Goal: Check status: Check status

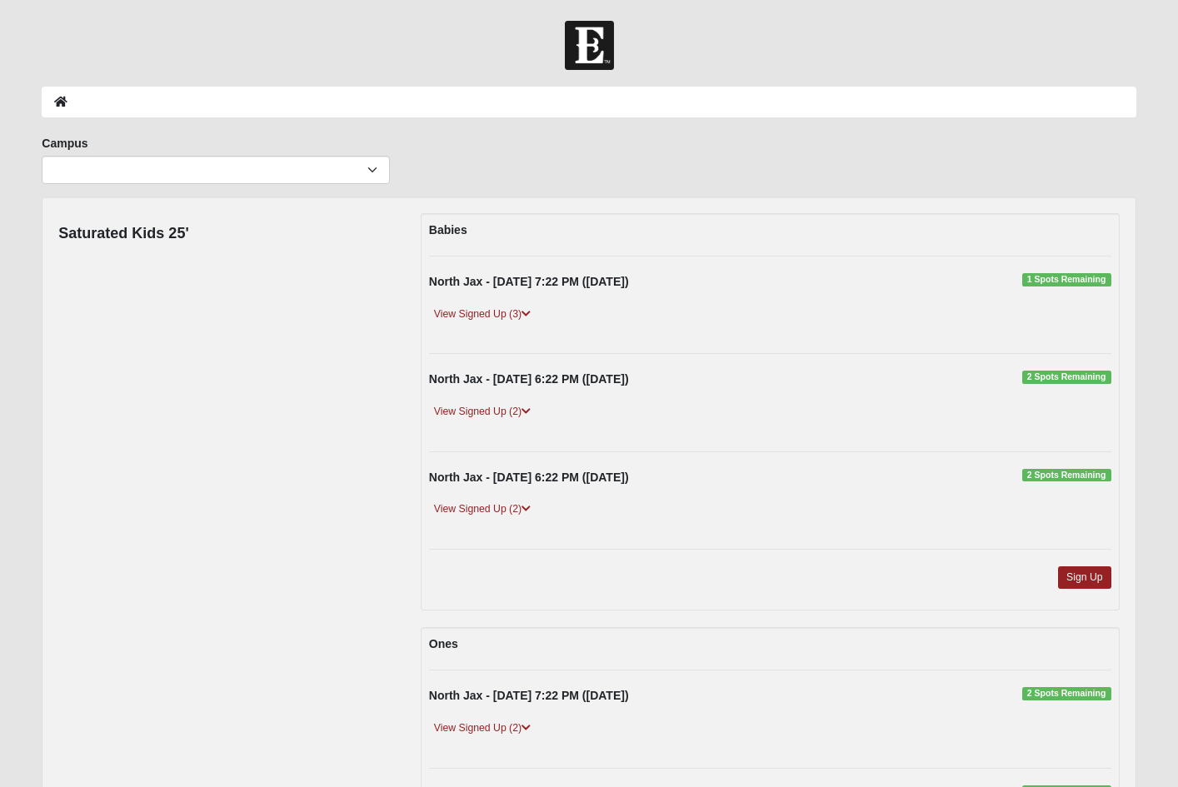
scroll to position [3580, 0]
click at [527, 311] on icon at bounding box center [525, 314] width 9 height 10
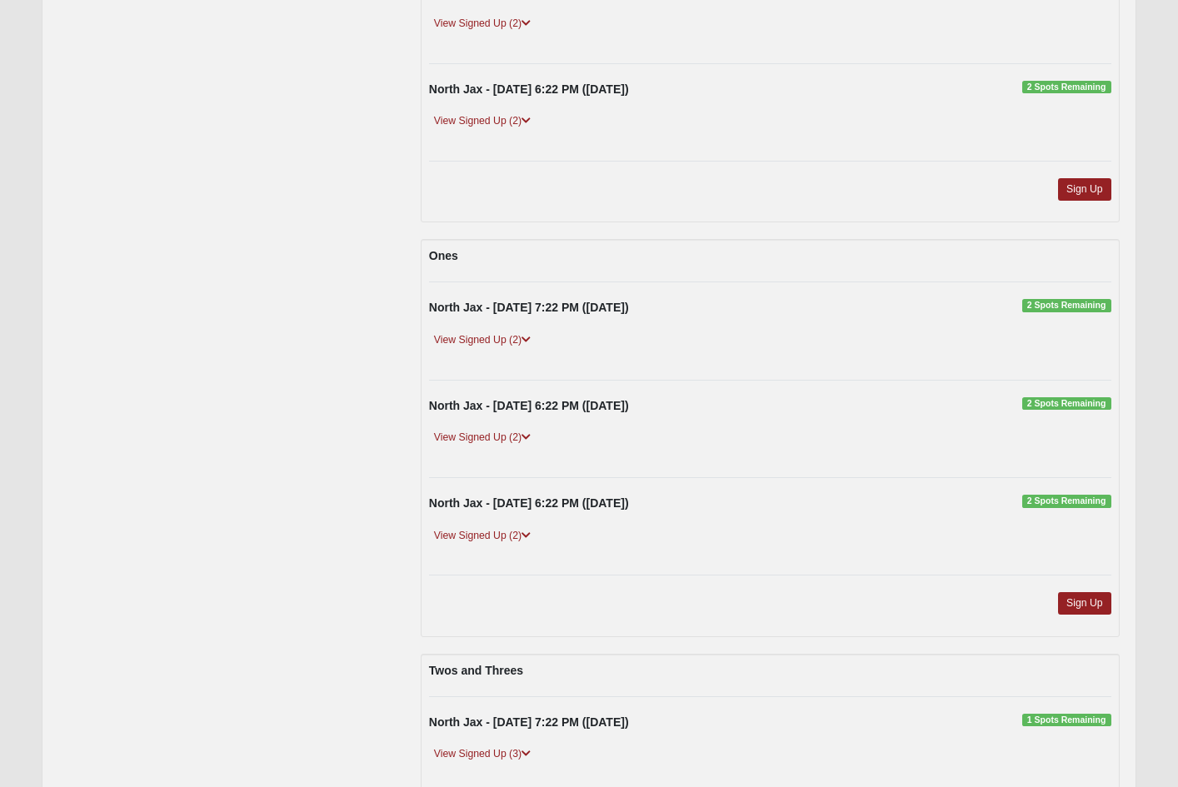
scroll to position [476, 0]
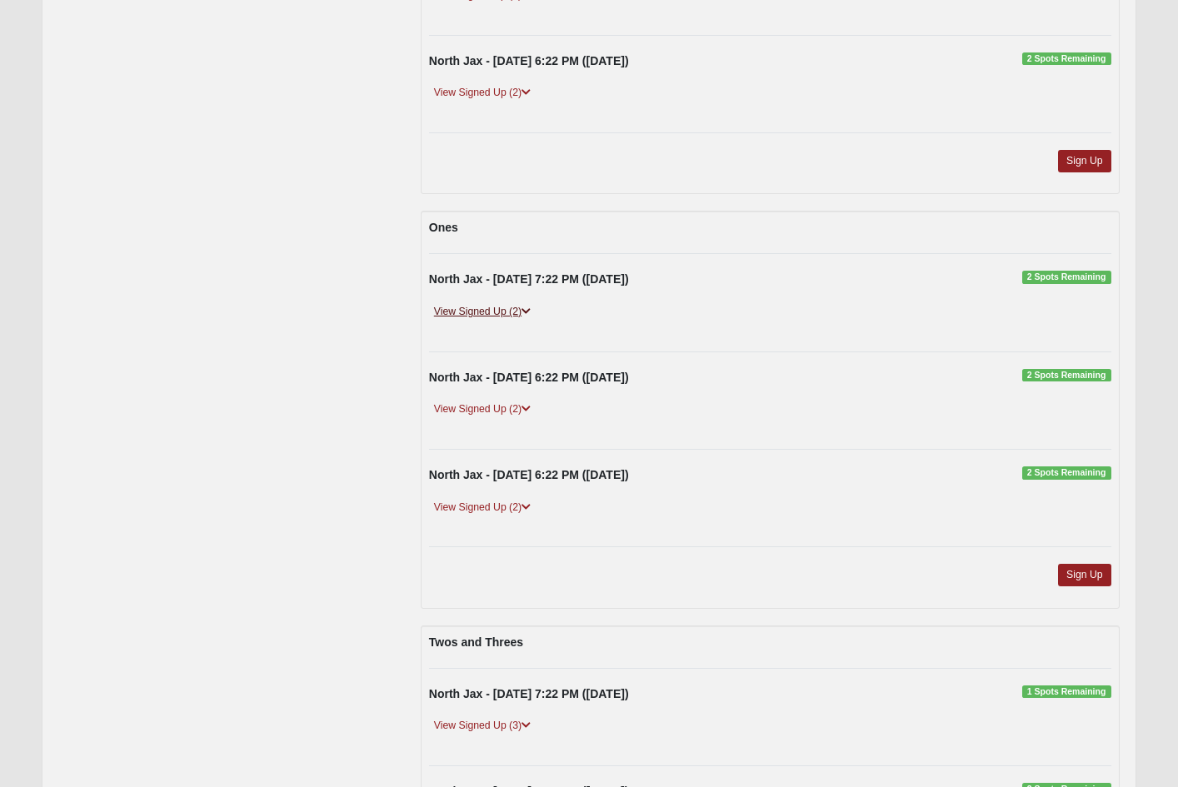
click at [526, 307] on icon at bounding box center [525, 312] width 9 height 10
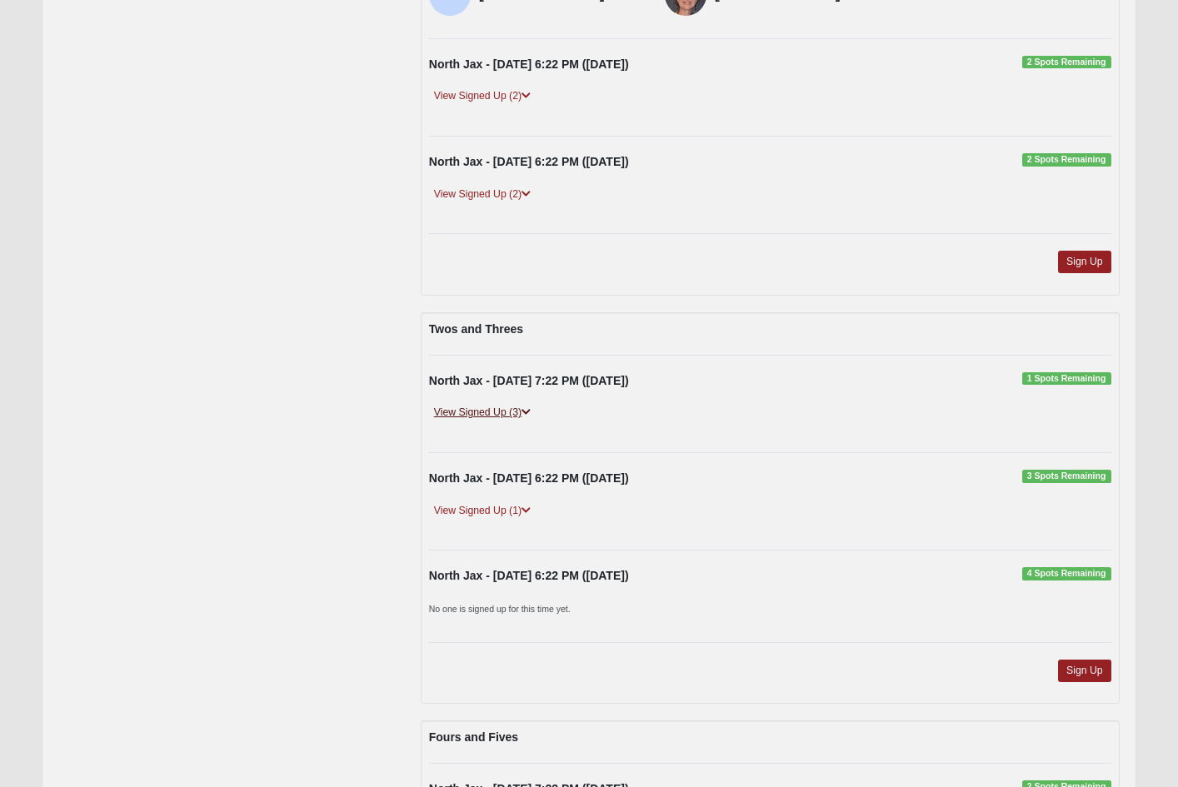
click at [531, 407] on icon at bounding box center [525, 412] width 9 height 10
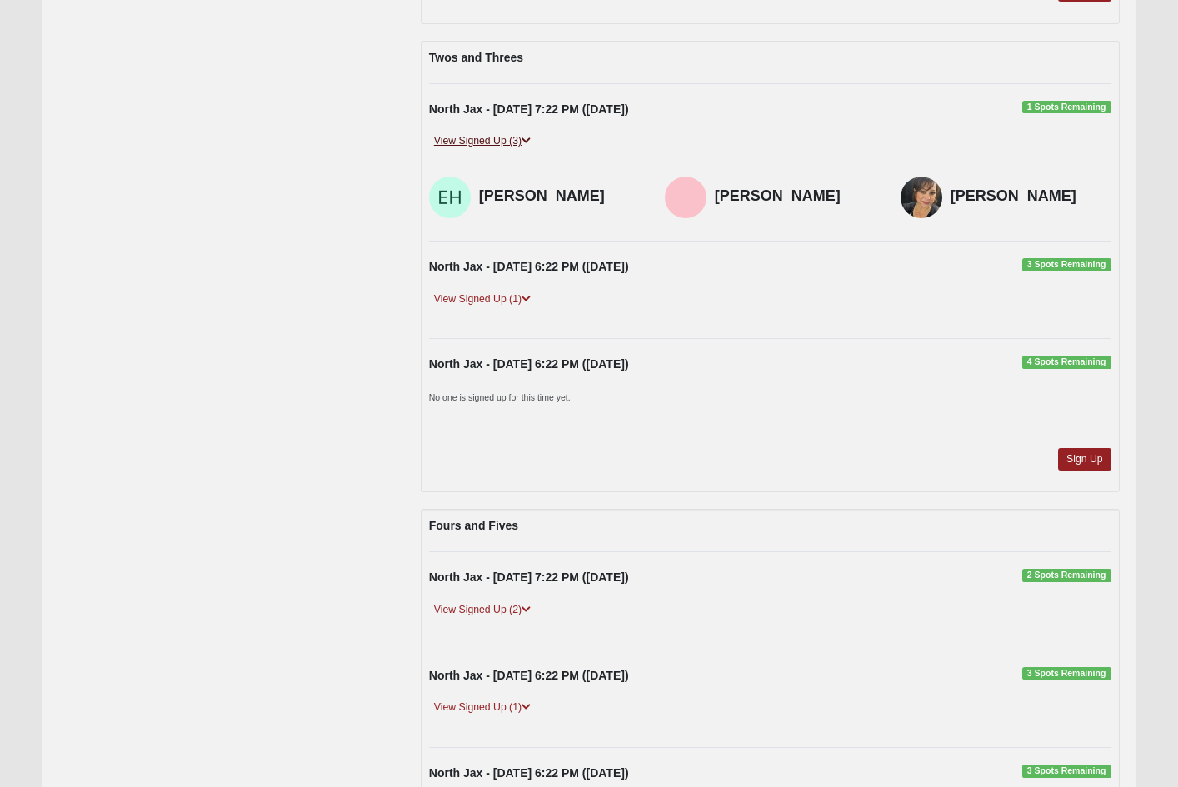
scroll to position [1129, 0]
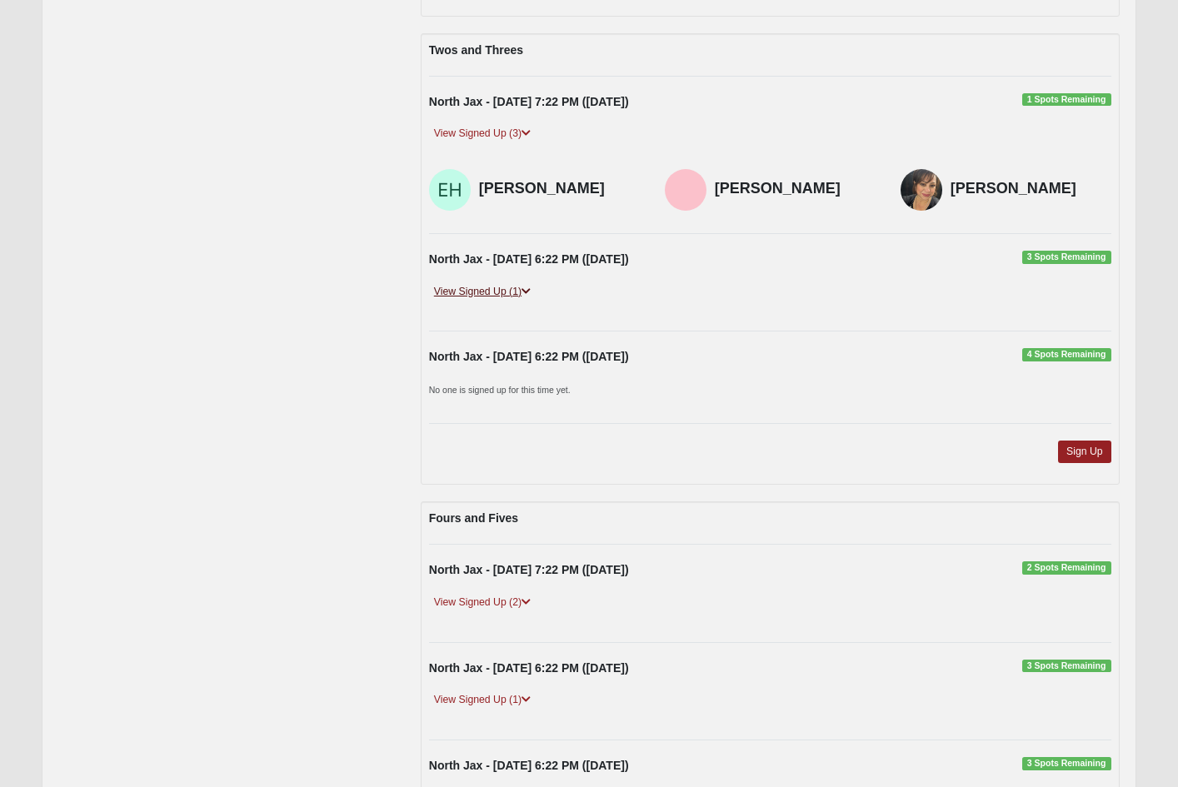
click at [524, 287] on icon at bounding box center [525, 292] width 9 height 10
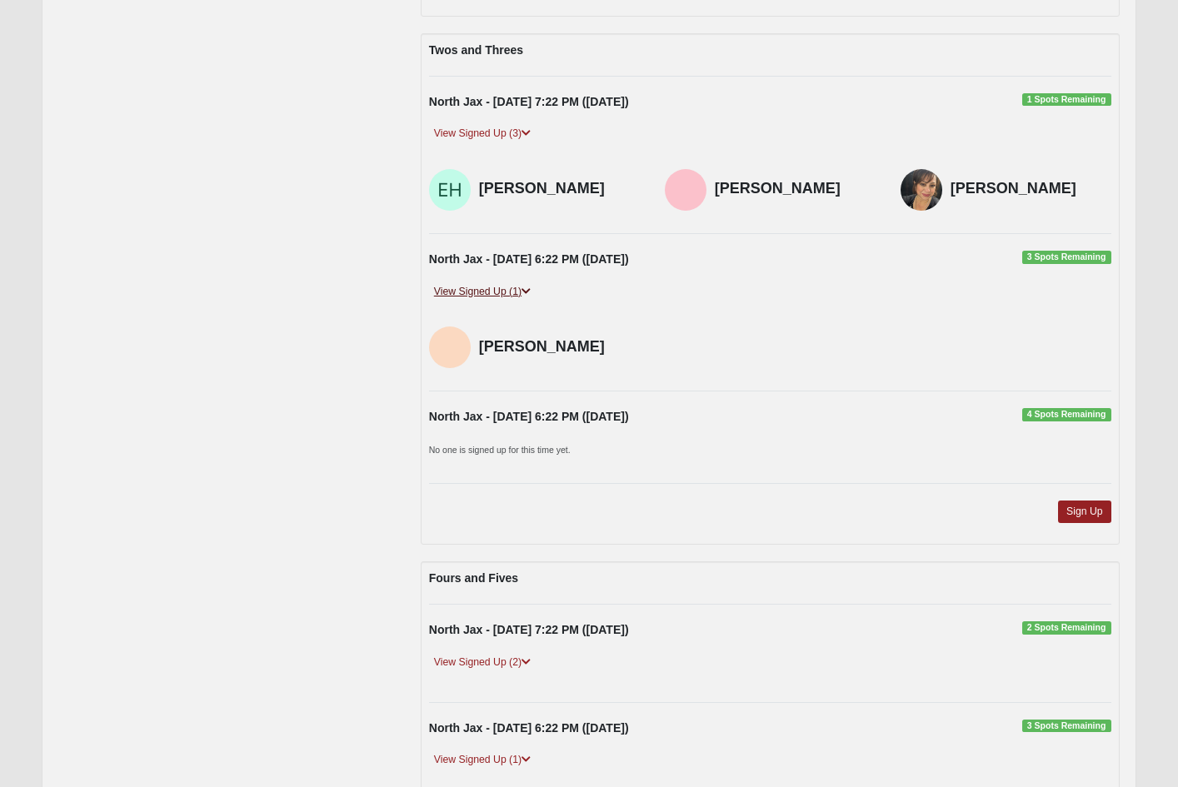
click at [527, 287] on icon at bounding box center [525, 292] width 9 height 10
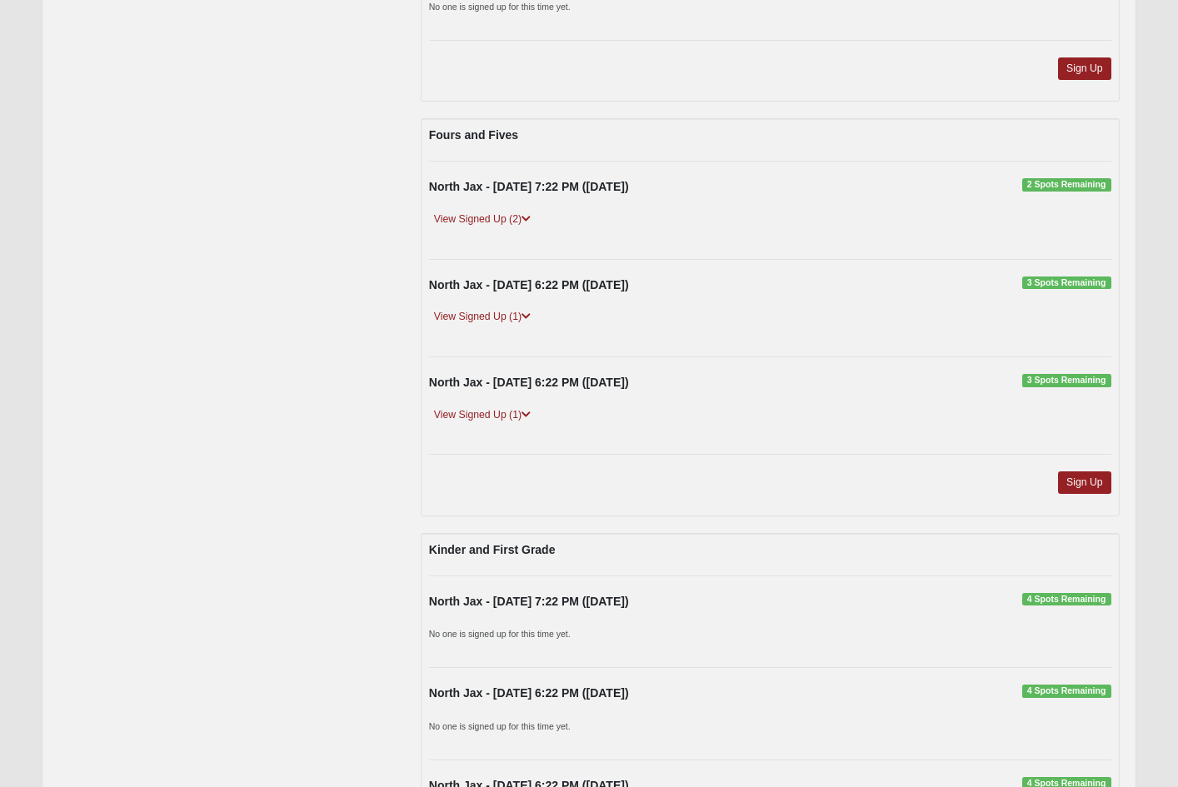
scroll to position [1576, 0]
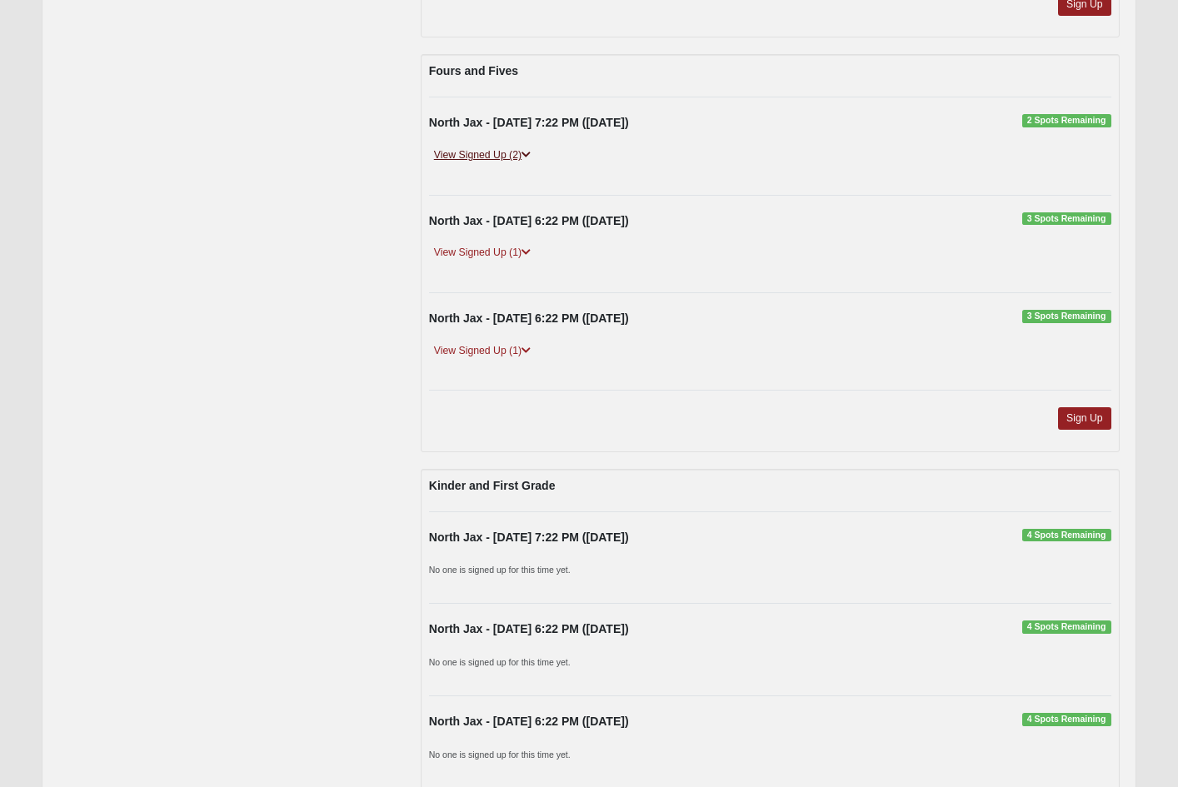
click at [535, 147] on link "View Signed Up (2)" at bounding box center [482, 155] width 107 height 17
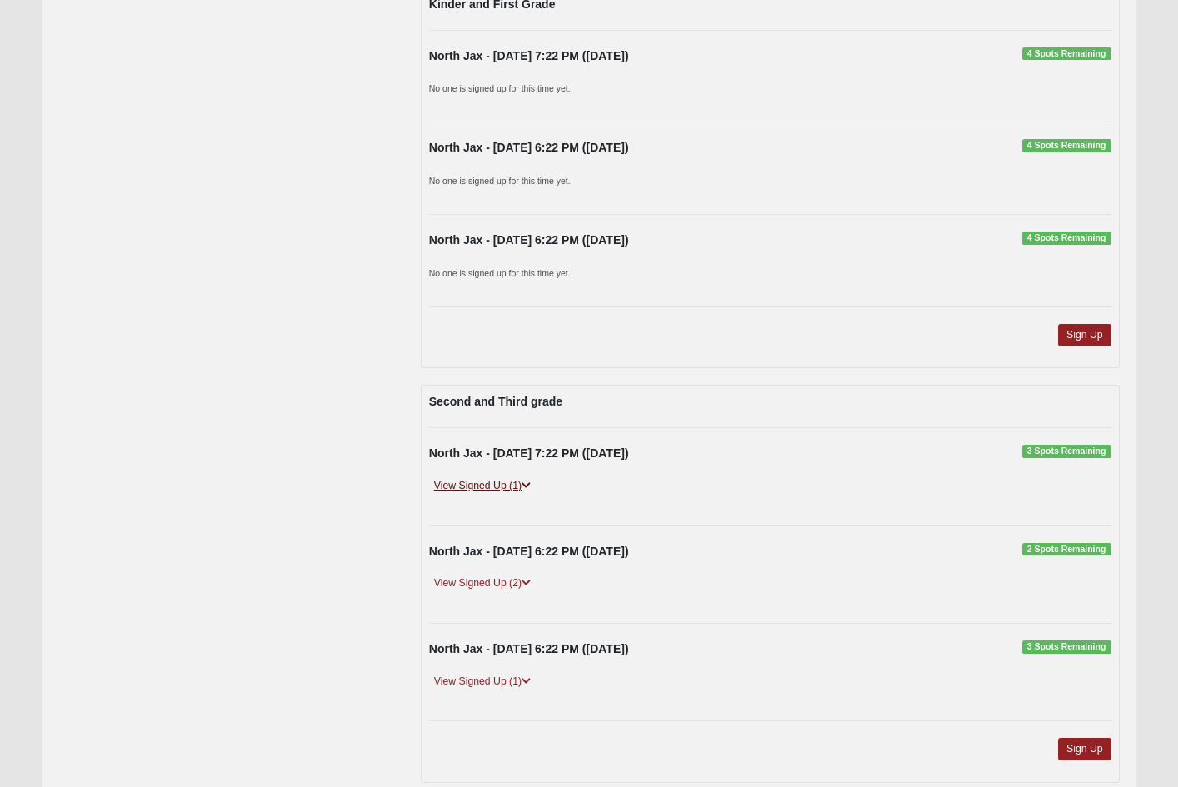
scroll to position [2120, 0]
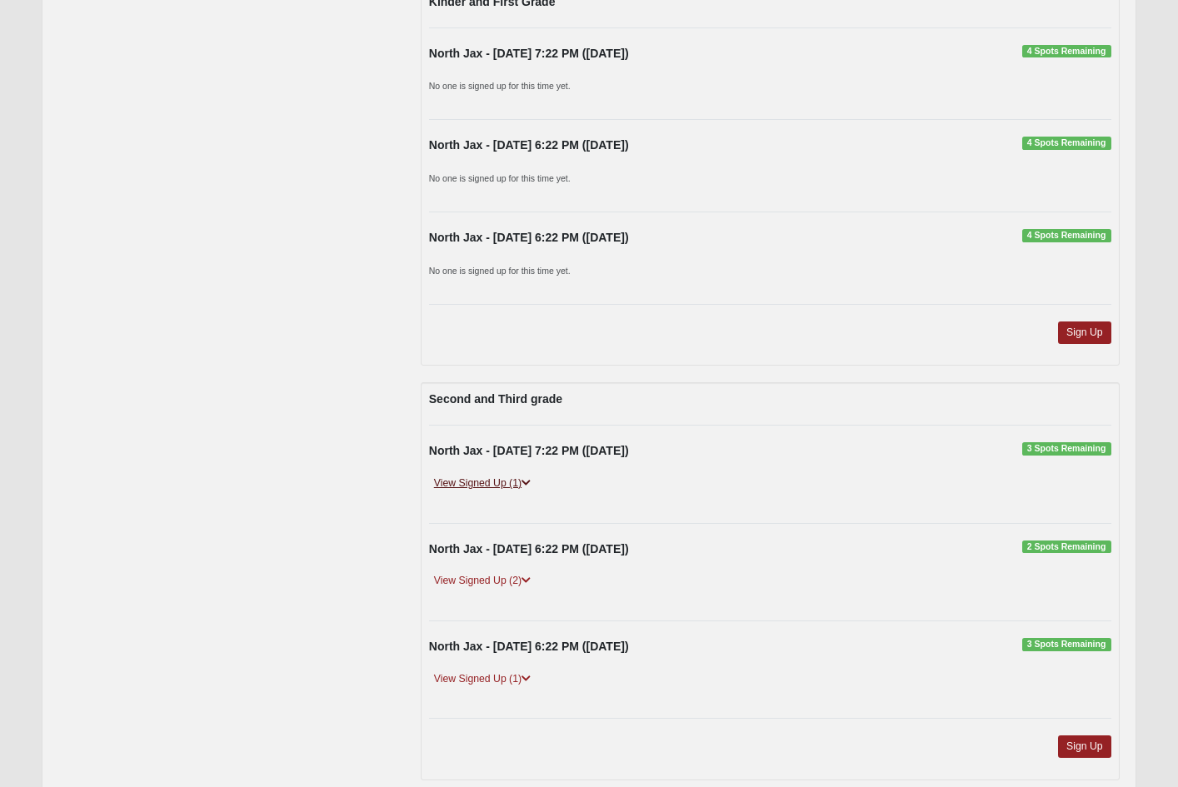
click at [533, 480] on div "View Signed Up (1)" at bounding box center [769, 491] width 707 height 32
click at [531, 478] on icon at bounding box center [525, 483] width 9 height 10
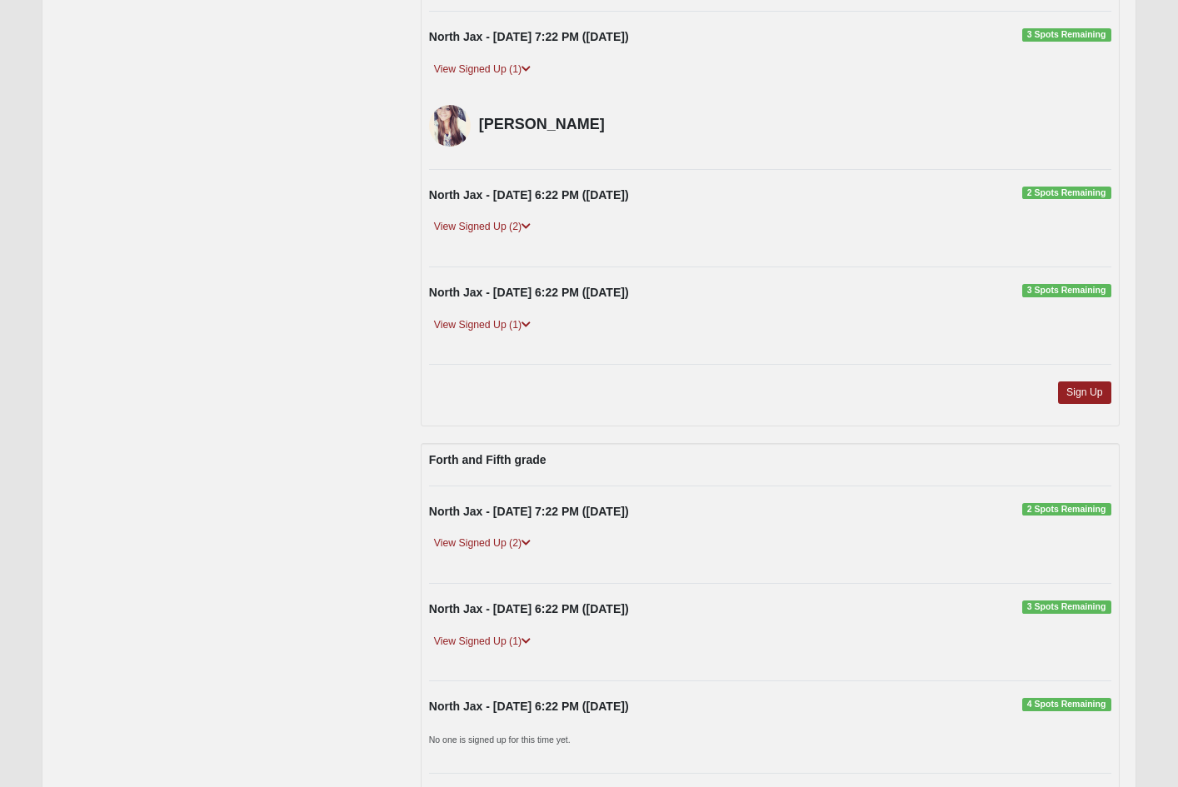
scroll to position [2704, 0]
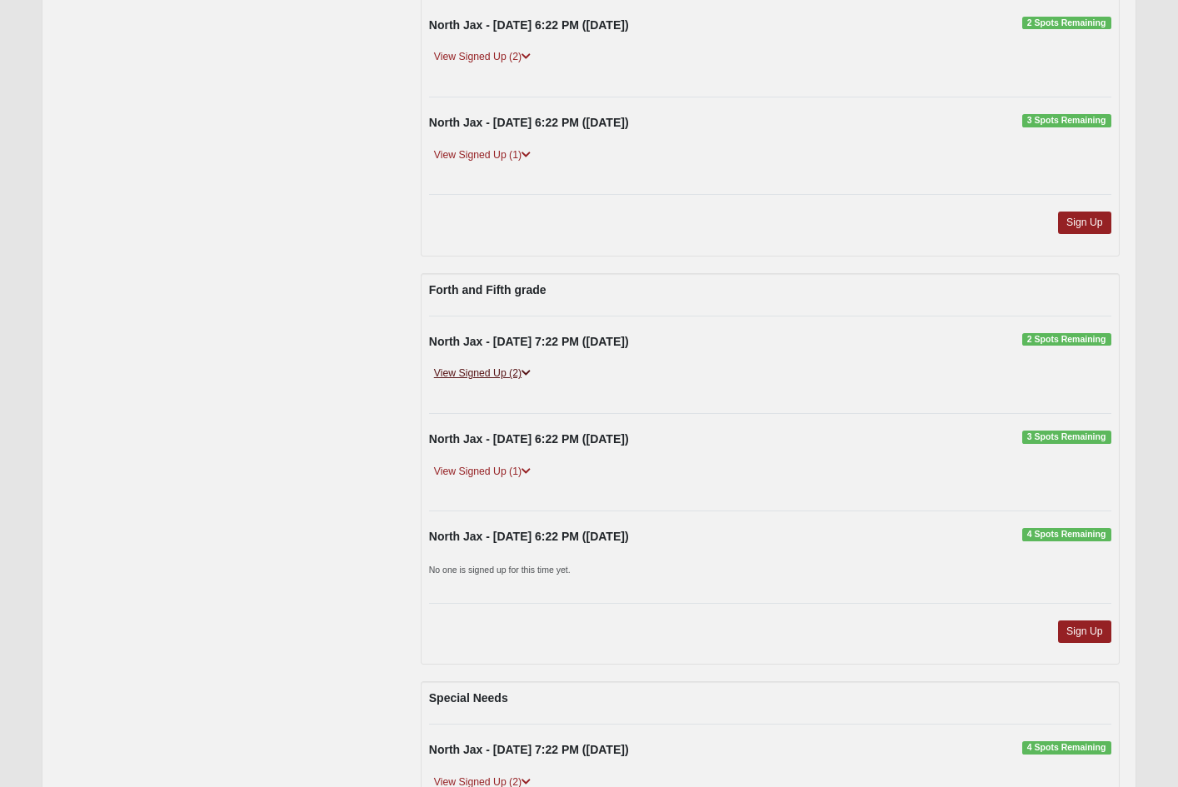
click at [535, 365] on link "View Signed Up (2)" at bounding box center [482, 373] width 107 height 17
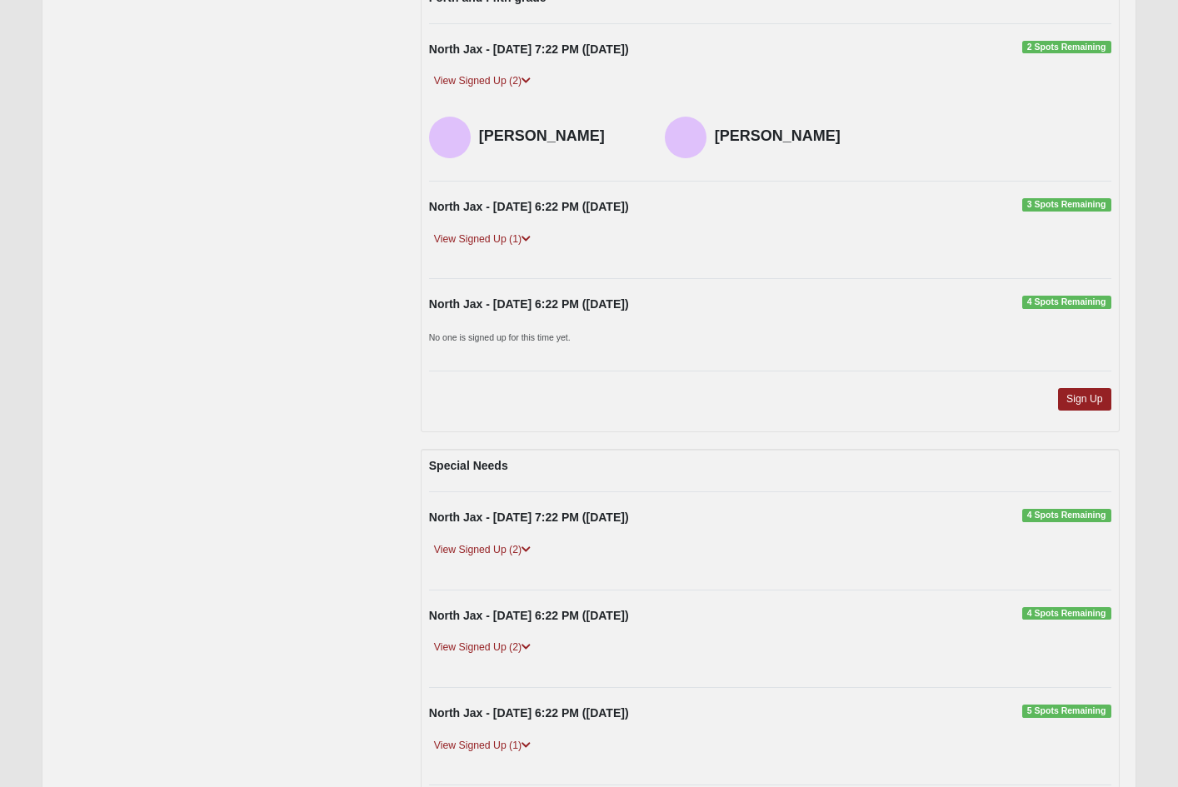
scroll to position [3203, 0]
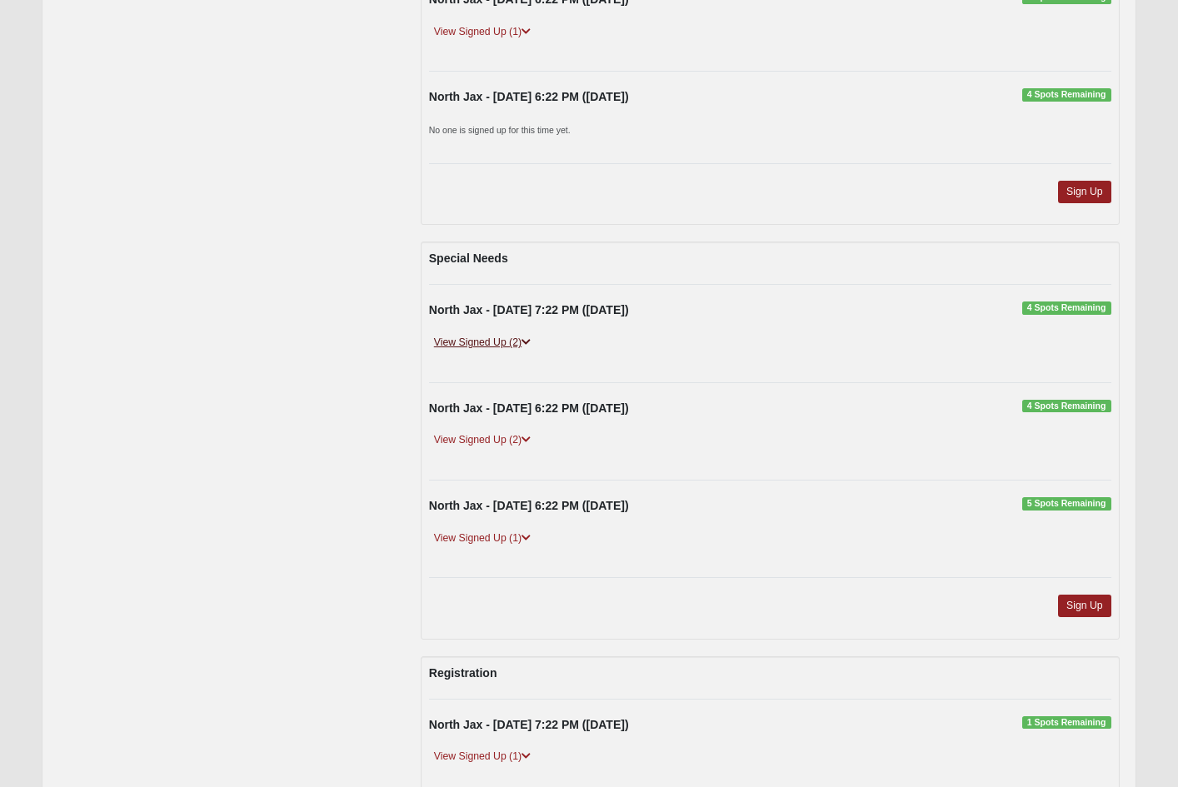
click at [508, 334] on link "View Signed Up (2)" at bounding box center [482, 342] width 107 height 17
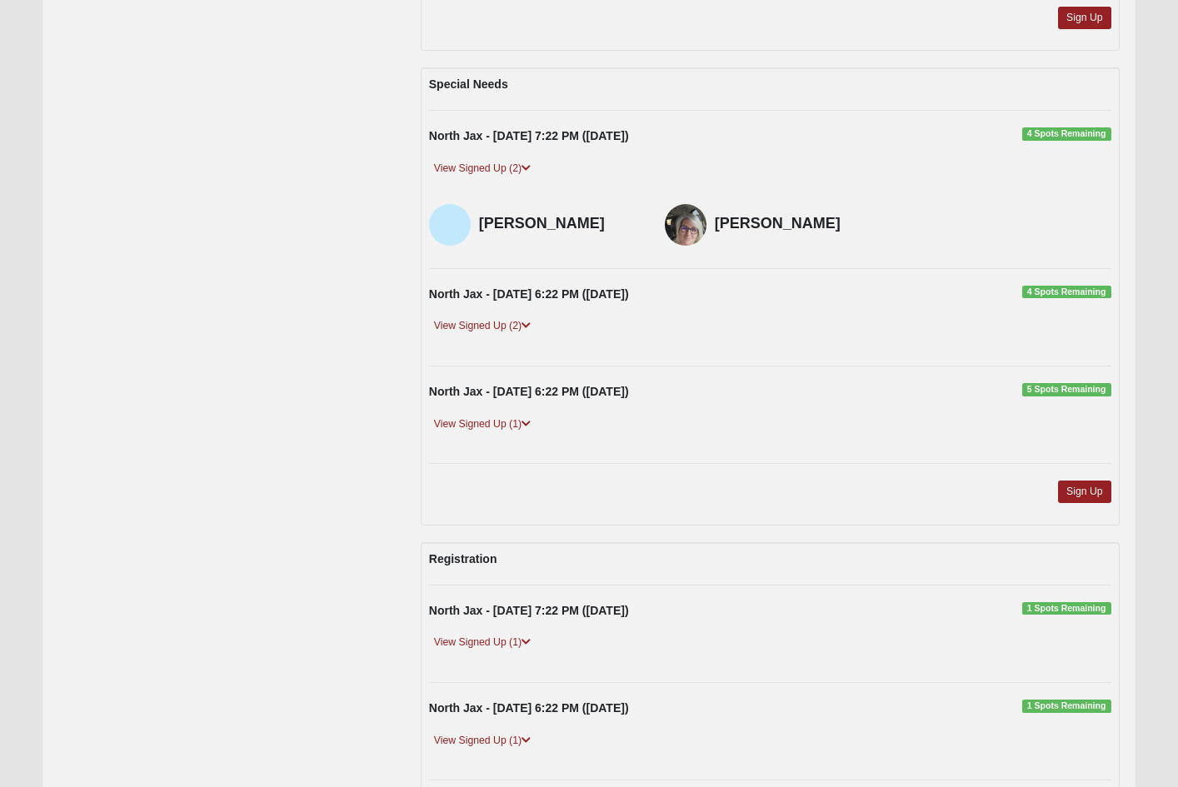
scroll to position [3378, 0]
click at [529, 636] on icon at bounding box center [525, 641] width 9 height 10
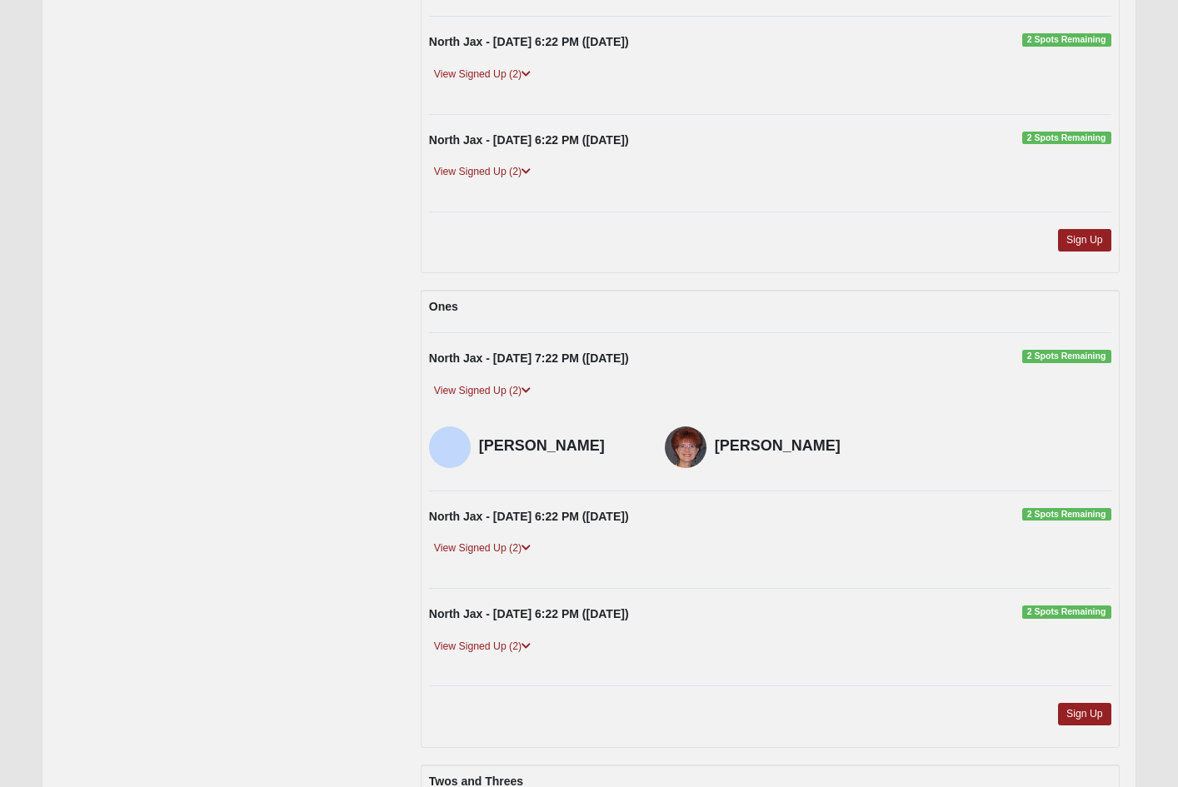
scroll to position [414, 0]
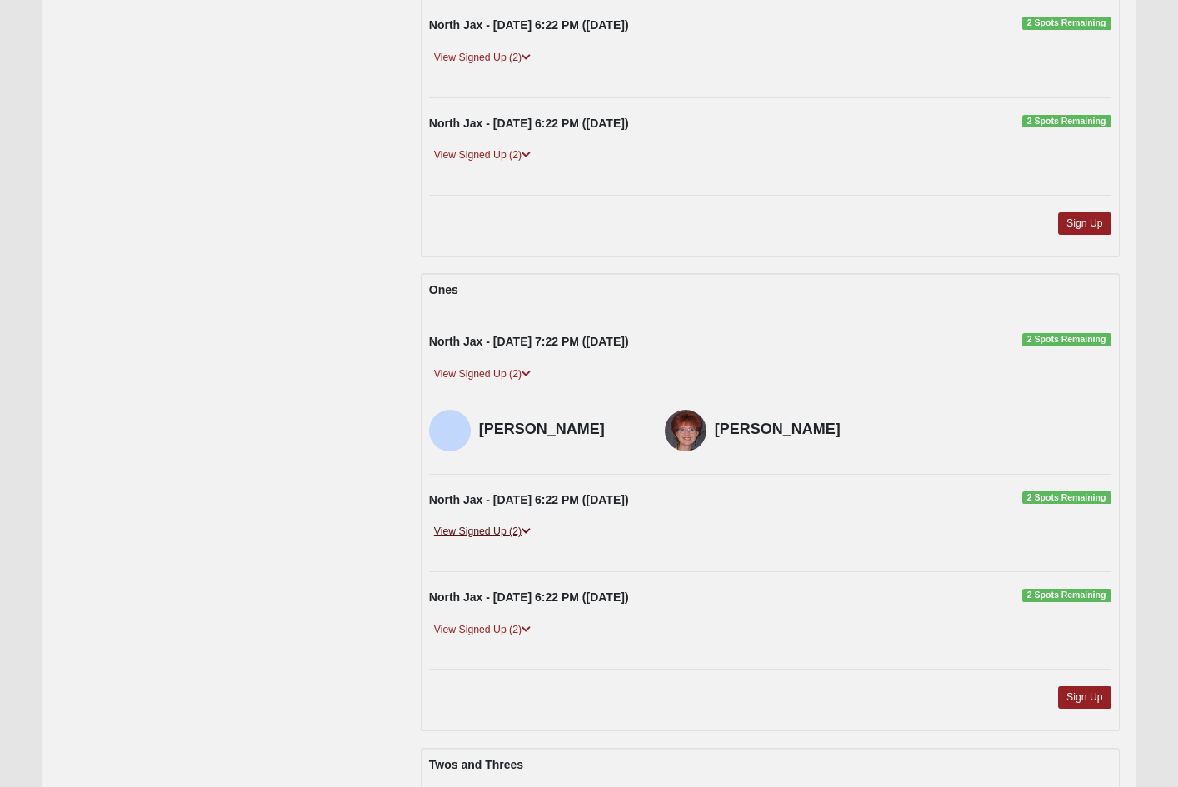
click at [531, 526] on icon at bounding box center [525, 531] width 9 height 10
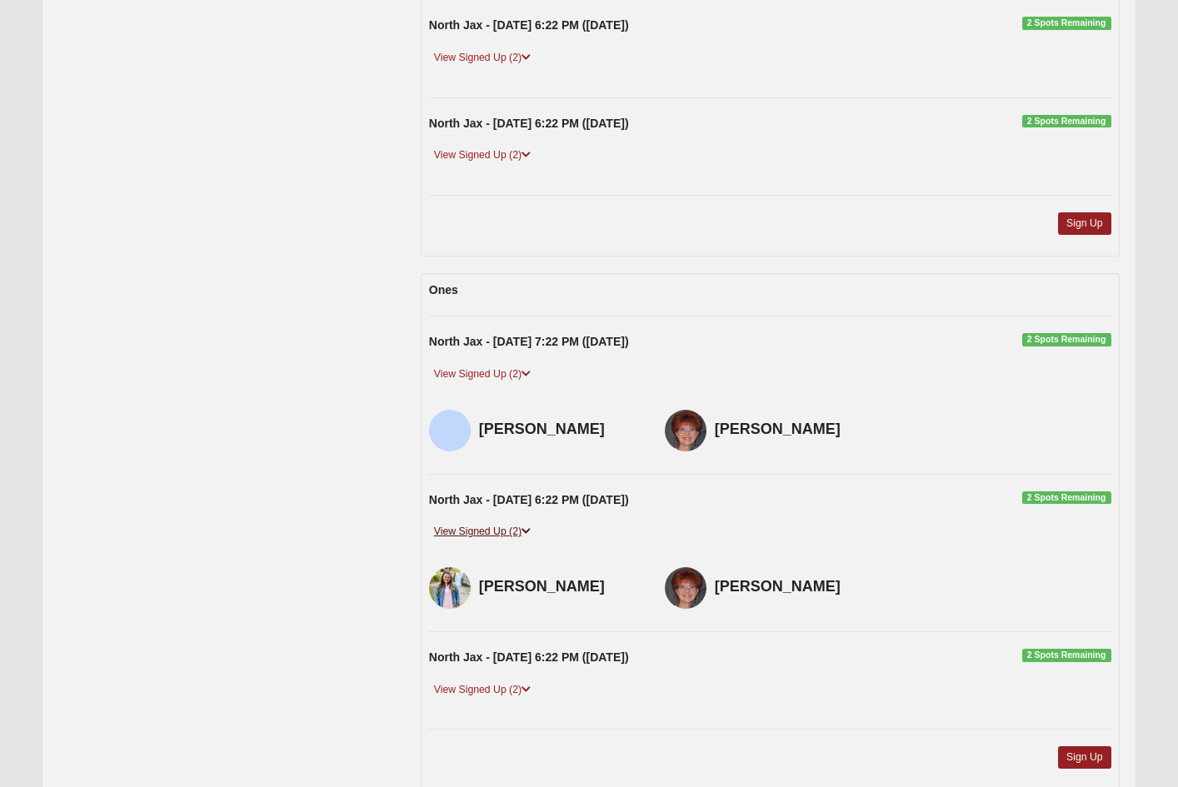
click at [531, 526] on icon at bounding box center [525, 531] width 9 height 10
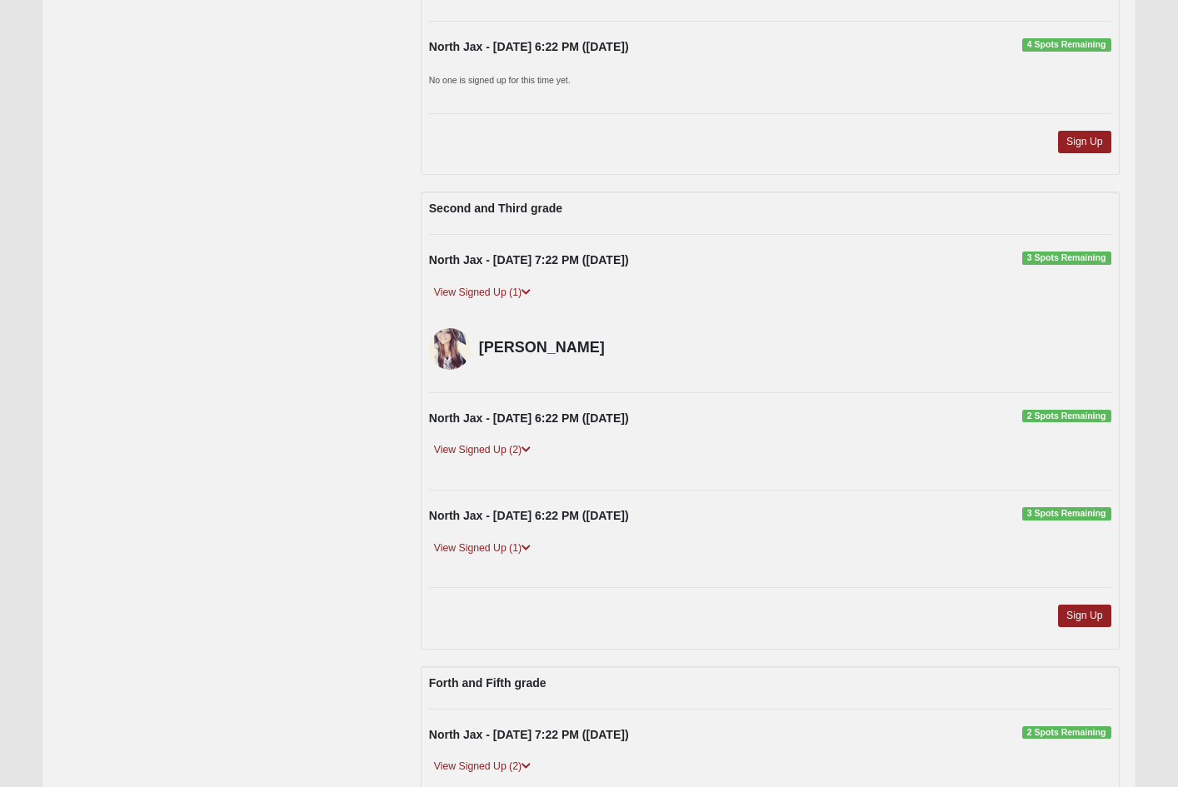
scroll to position [2311, 0]
click at [531, 444] on icon at bounding box center [525, 449] width 9 height 10
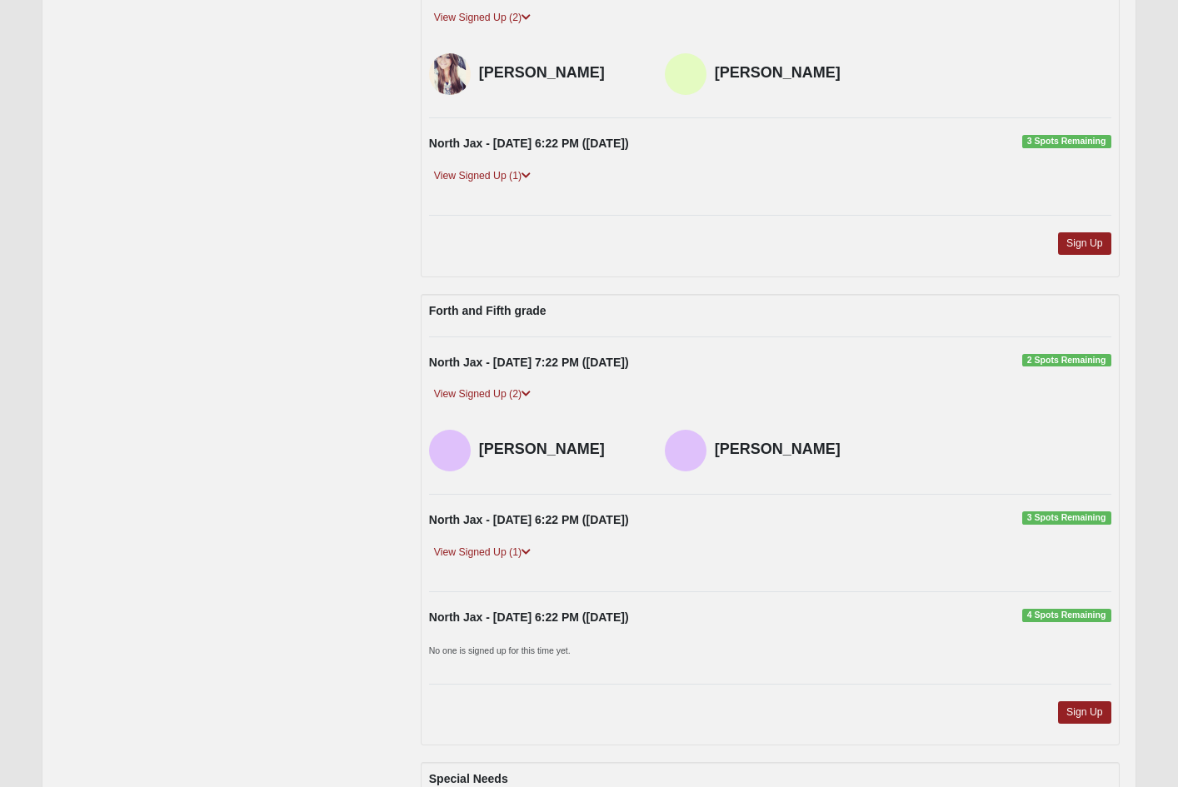
scroll to position [2819, 0]
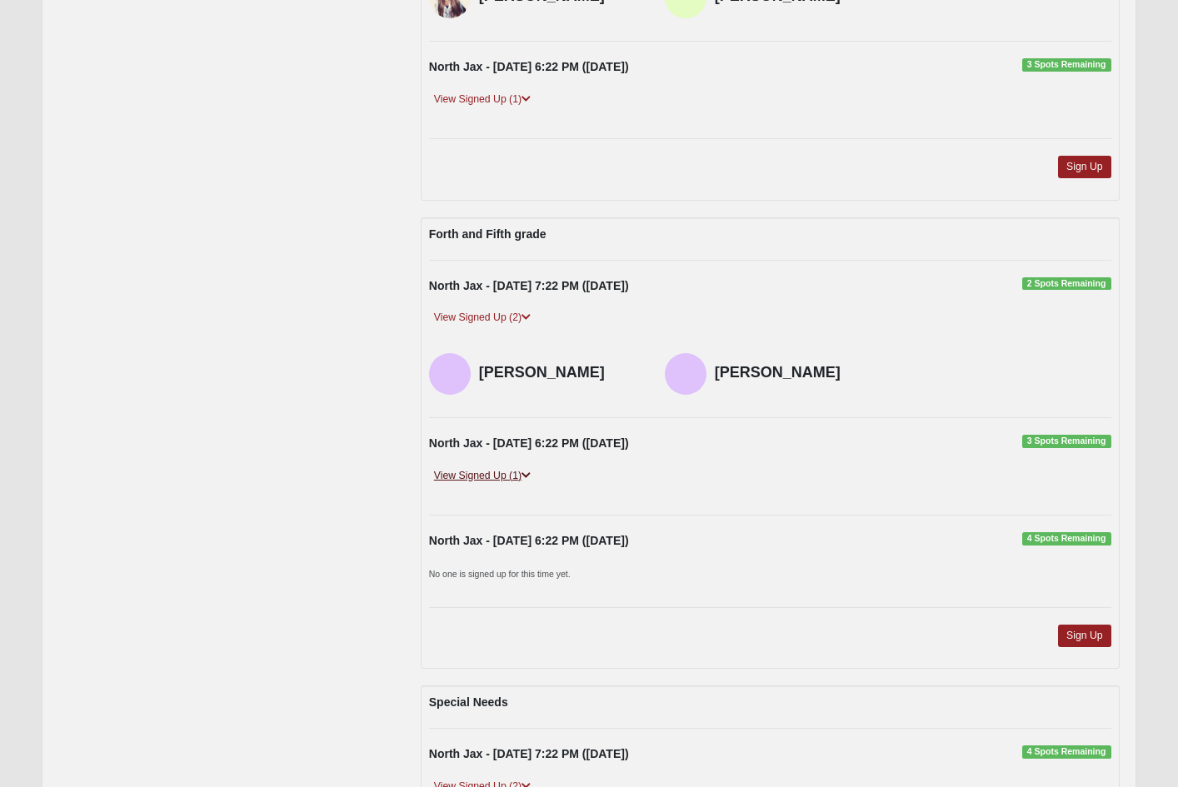
click at [527, 471] on icon at bounding box center [525, 476] width 9 height 10
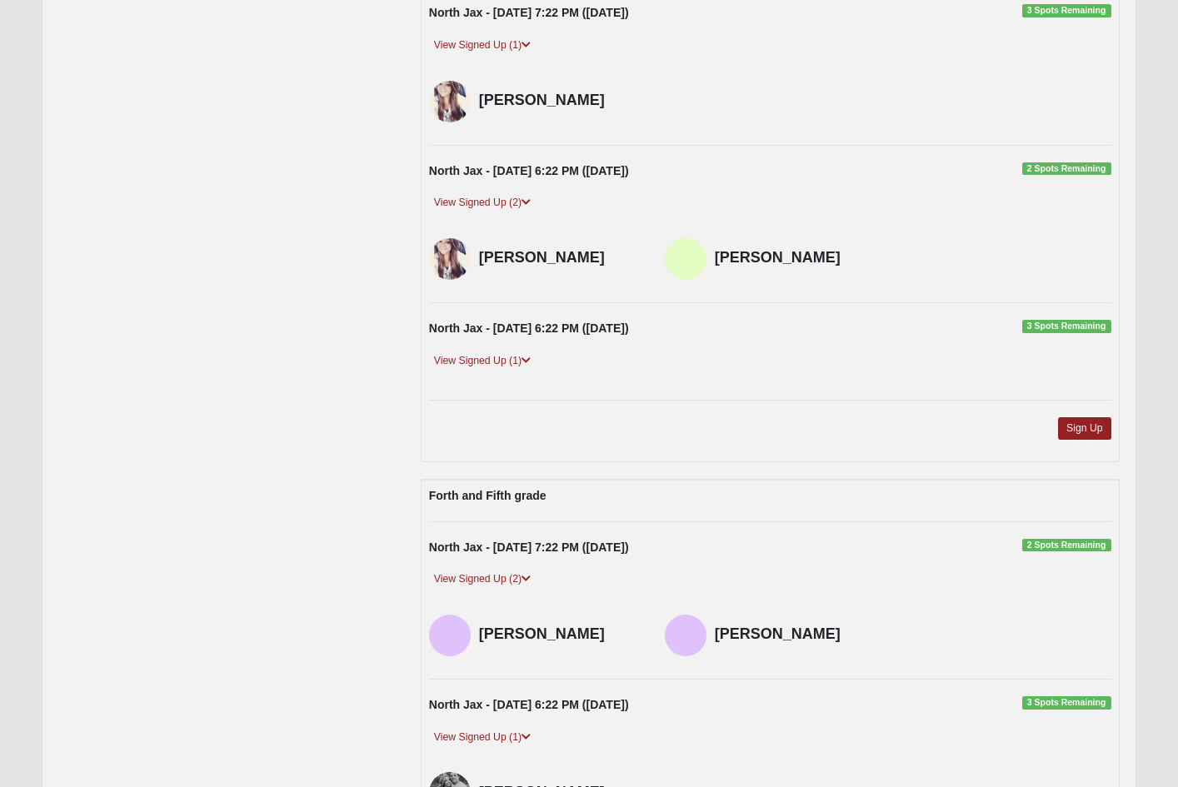
scroll to position [2561, 0]
